Goal: Task Accomplishment & Management: Manage account settings

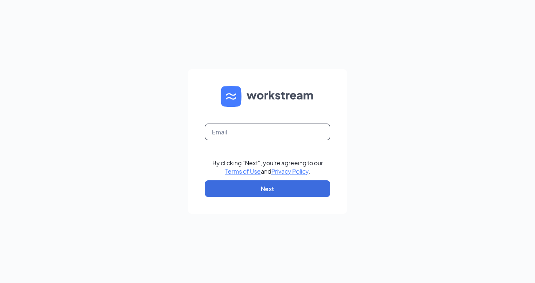
click at [267, 137] on input "text" at bounding box center [267, 132] width 125 height 17
type input "[EMAIL_ADDRESS][DOMAIN_NAME]"
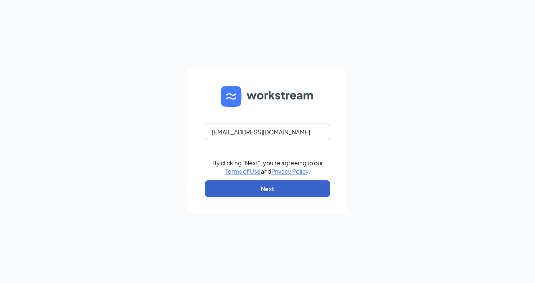
click at [264, 186] on button "Next" at bounding box center [267, 189] width 125 height 17
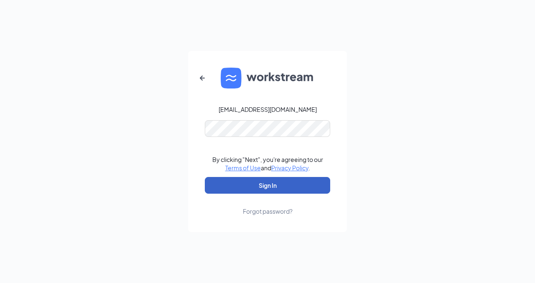
click at [271, 189] on button "Sign In" at bounding box center [267, 185] width 125 height 17
